Goal: Find specific page/section

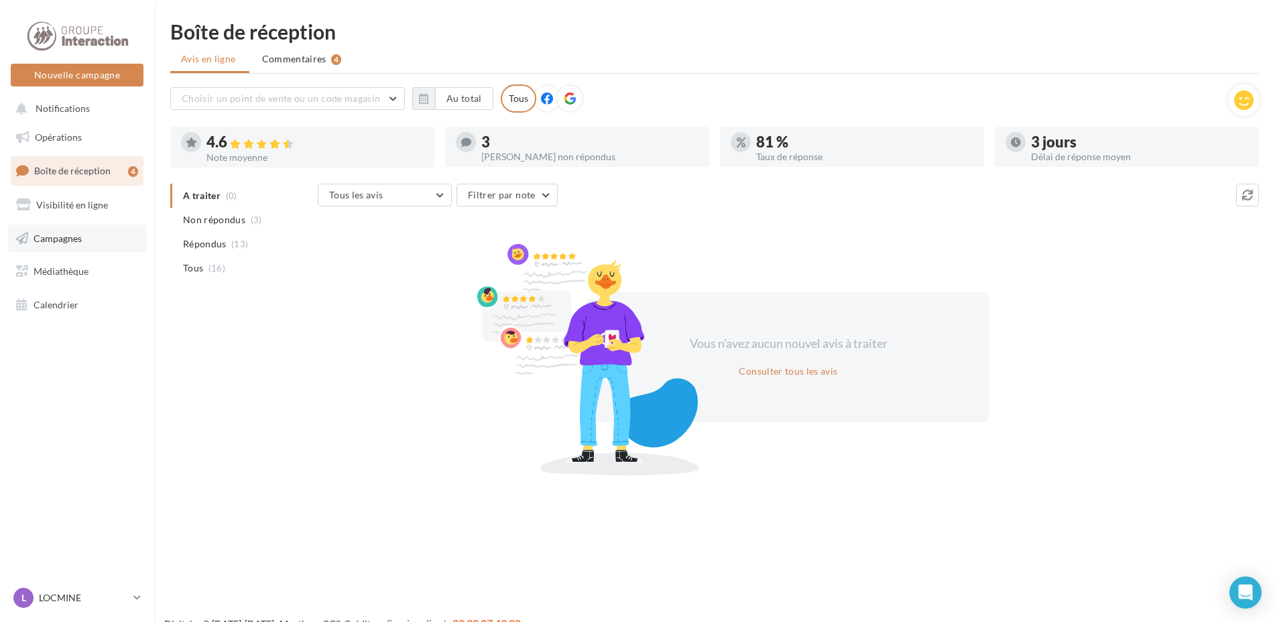
click at [61, 228] on link "Campagnes" at bounding box center [77, 239] width 138 height 28
